Goal: Find specific page/section: Find specific page/section

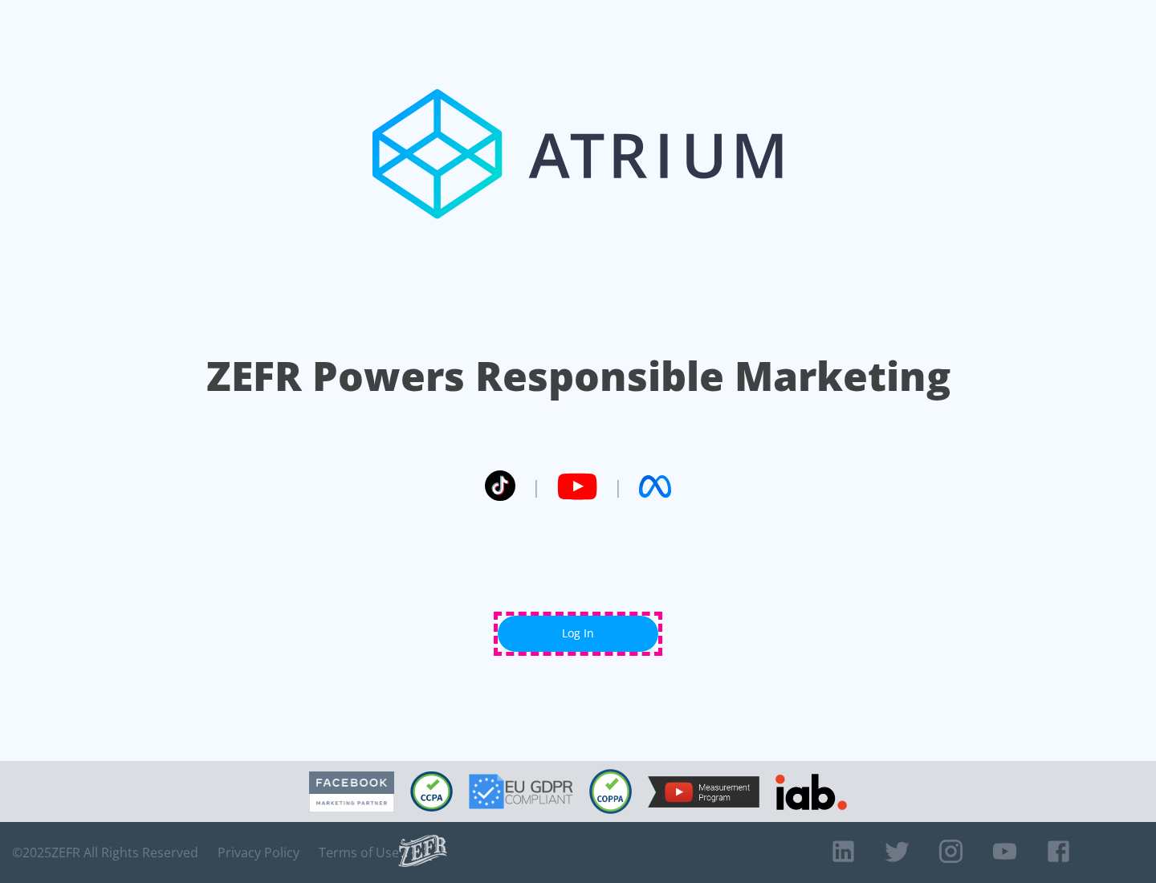
click at [578, 633] on link "Log In" at bounding box center [578, 634] width 161 height 36
